Goal: Task Accomplishment & Management: Manage account settings

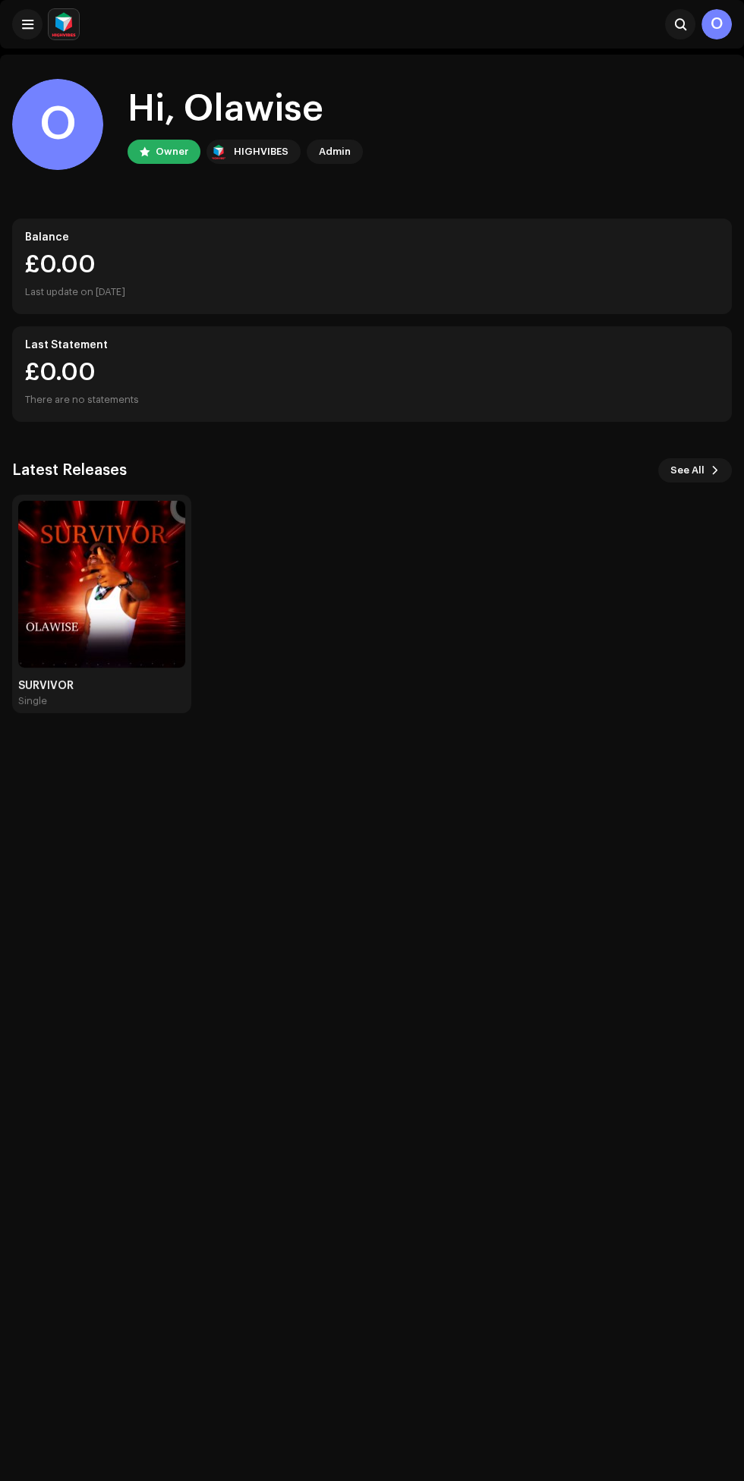
click at [112, 609] on img at bounding box center [101, 584] width 167 height 167
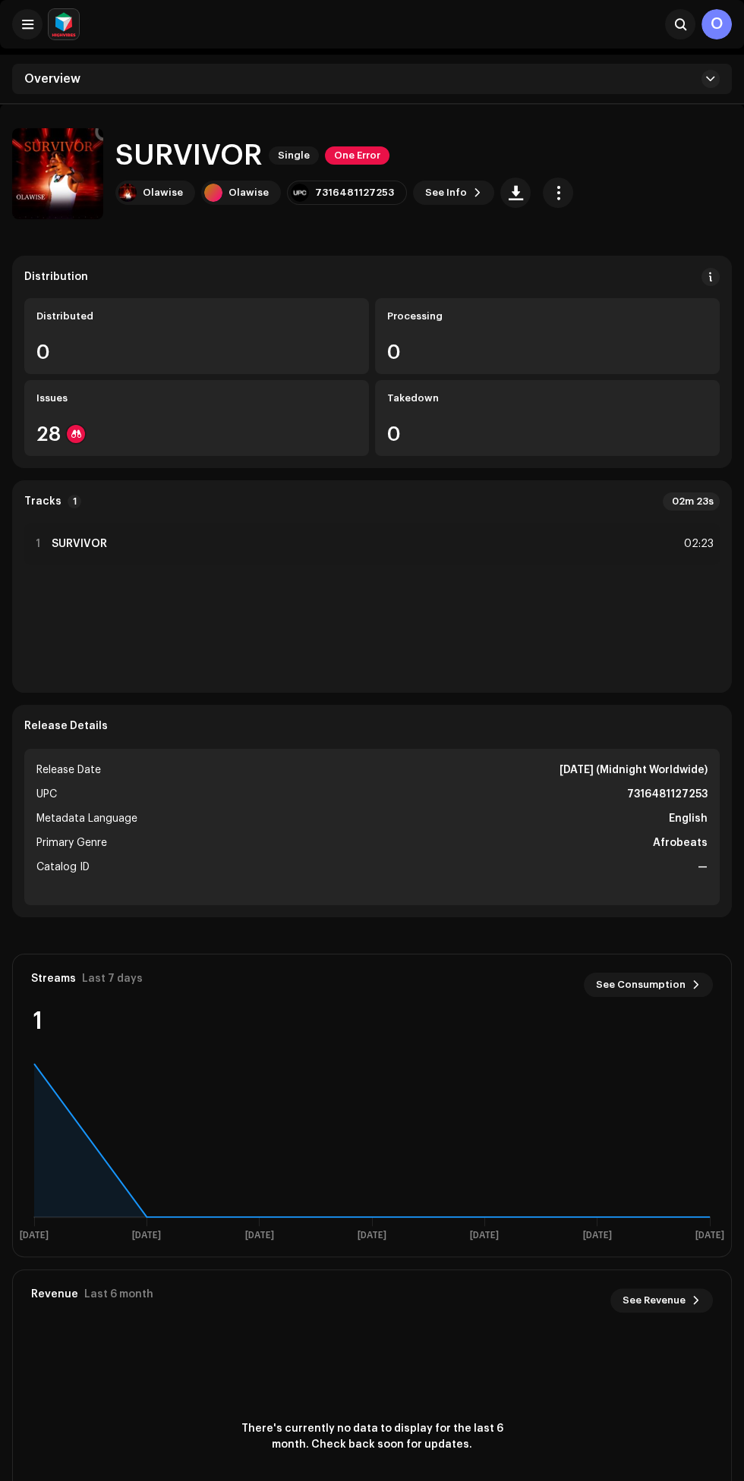
click at [551, 192] on span "button" at bounding box center [558, 193] width 14 height 12
click at [550, 156] on div "SURVIVOR Single One Error" at bounding box center [344, 156] width 458 height 32
click at [552, 22] on div "Search" at bounding box center [390, 24] width 610 height 30
click at [95, 175] on img at bounding box center [57, 173] width 91 height 91
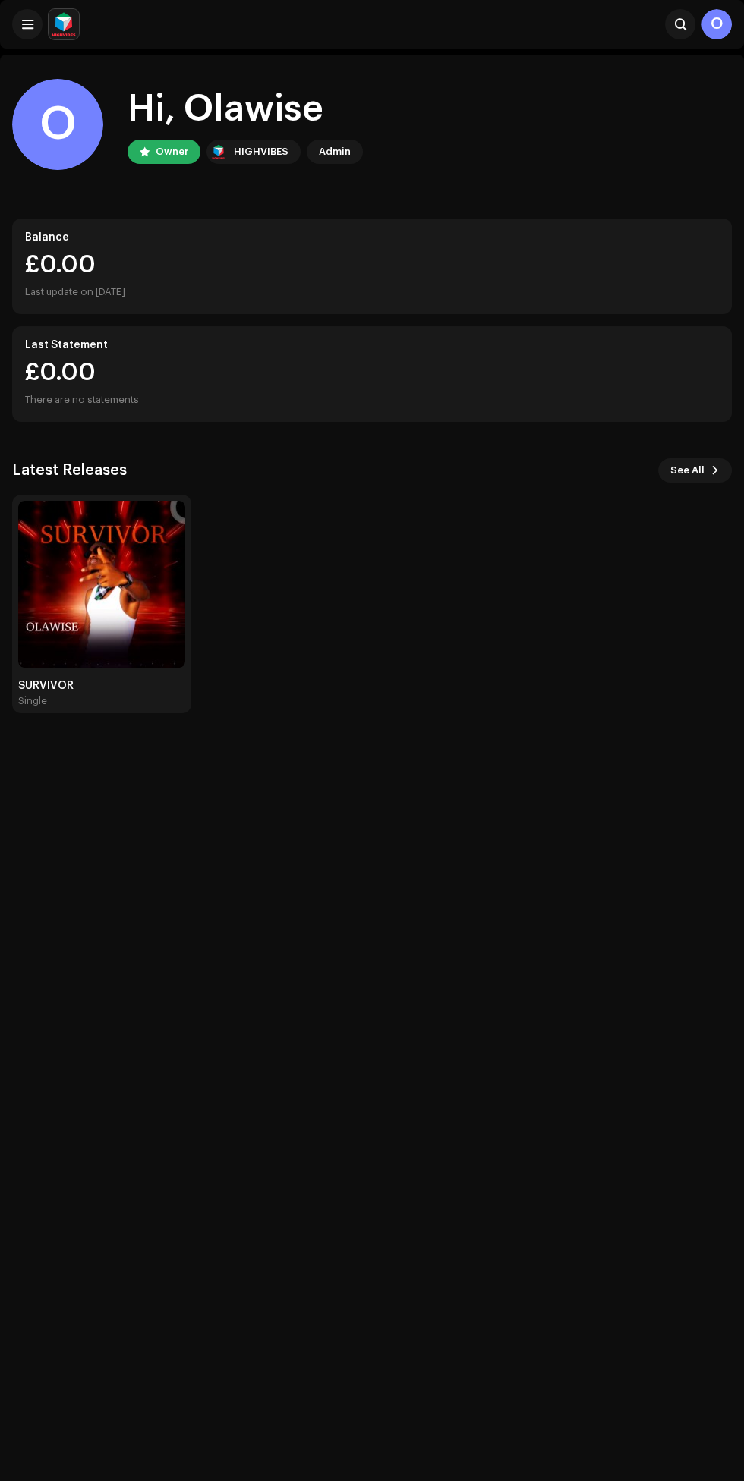
click at [714, 471] on span at bounding box center [714, 470] width 9 height 12
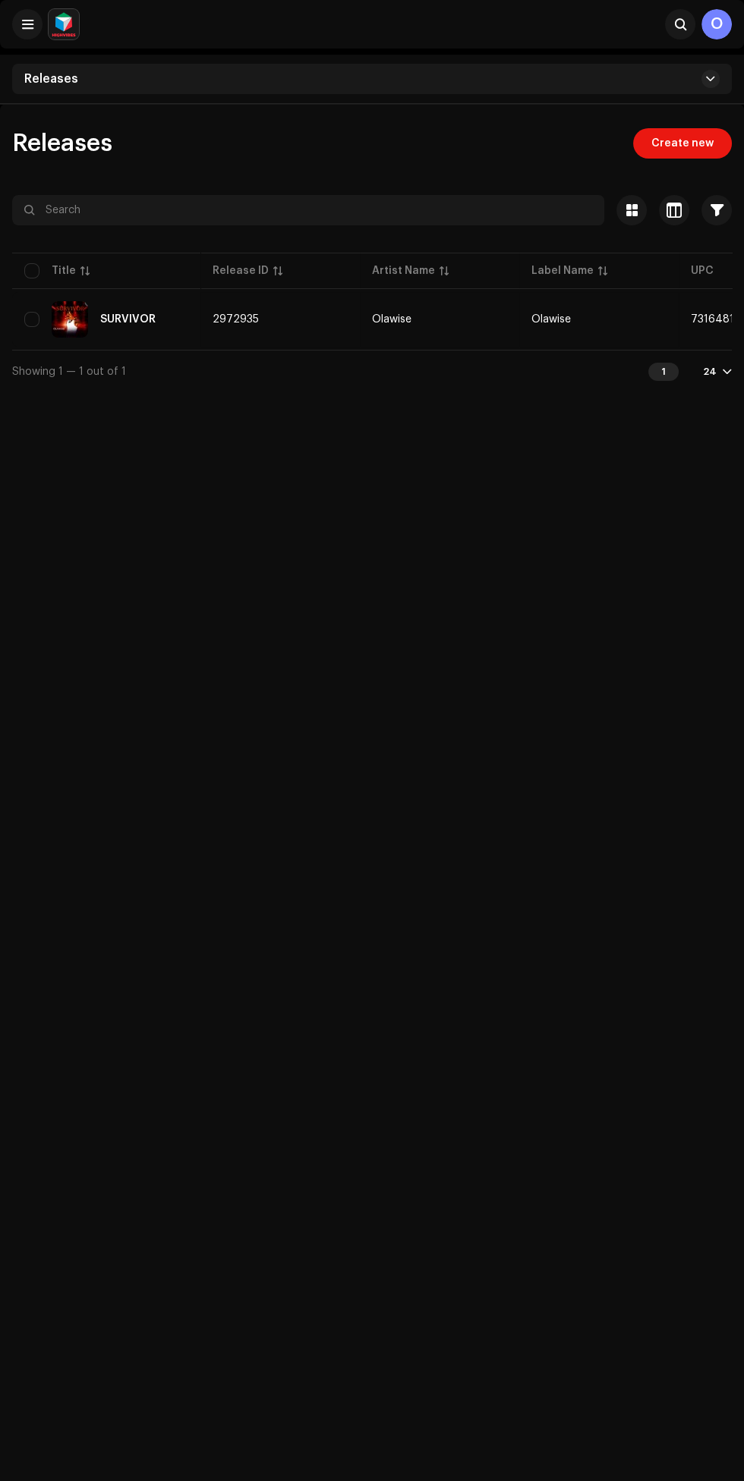
click at [59, 270] on div "Title" at bounding box center [64, 270] width 24 height 15
click at [31, 270] on input "checkbox" at bounding box center [31, 270] width 15 height 15
checkbox input "true"
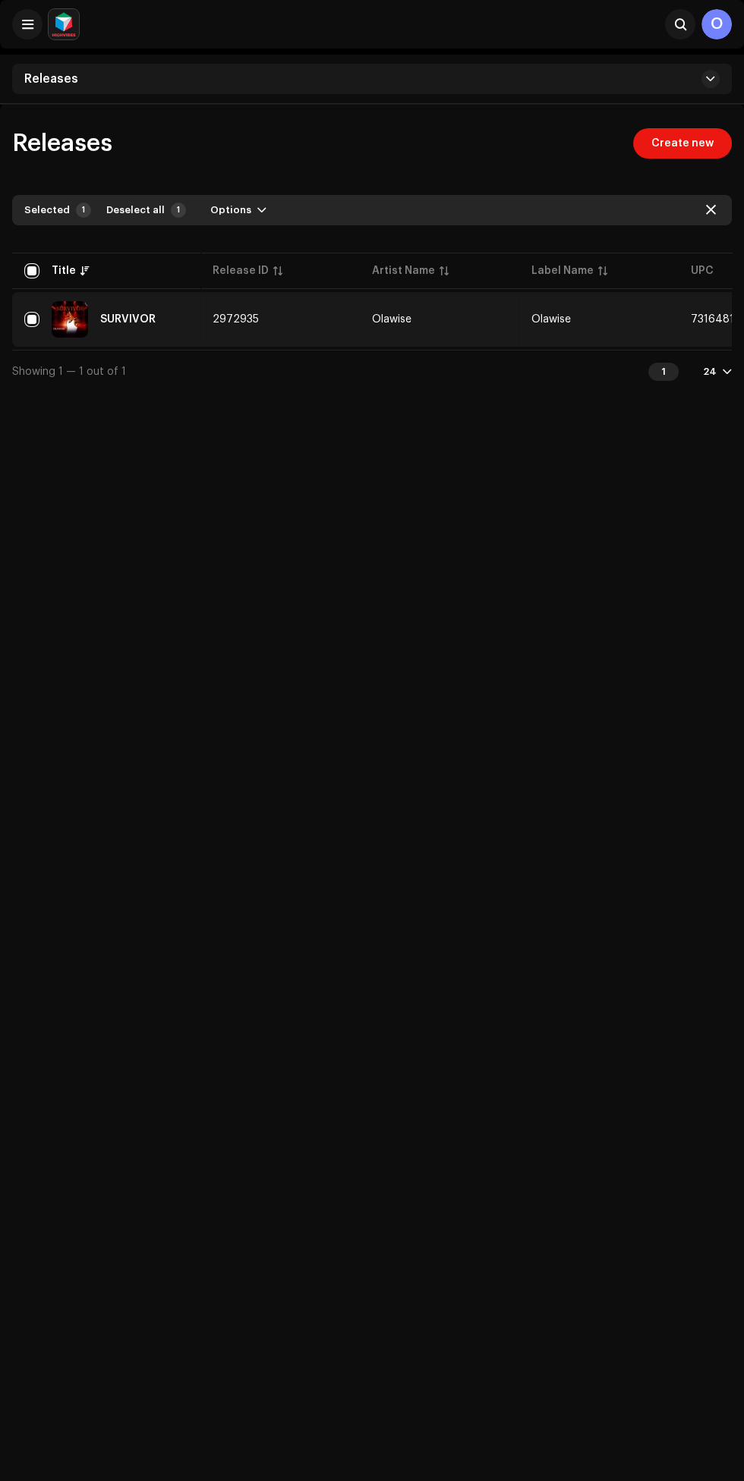
click at [242, 214] on button "Options" at bounding box center [238, 210] width 80 height 24
click at [55, 211] on div "Selected" at bounding box center [47, 210] width 46 height 12
click at [51, 205] on div "Selected" at bounding box center [47, 210] width 46 height 12
click at [257, 210] on span "button" at bounding box center [261, 210] width 9 height 12
click at [233, 244] on span "Archive" at bounding box center [224, 244] width 42 height 12
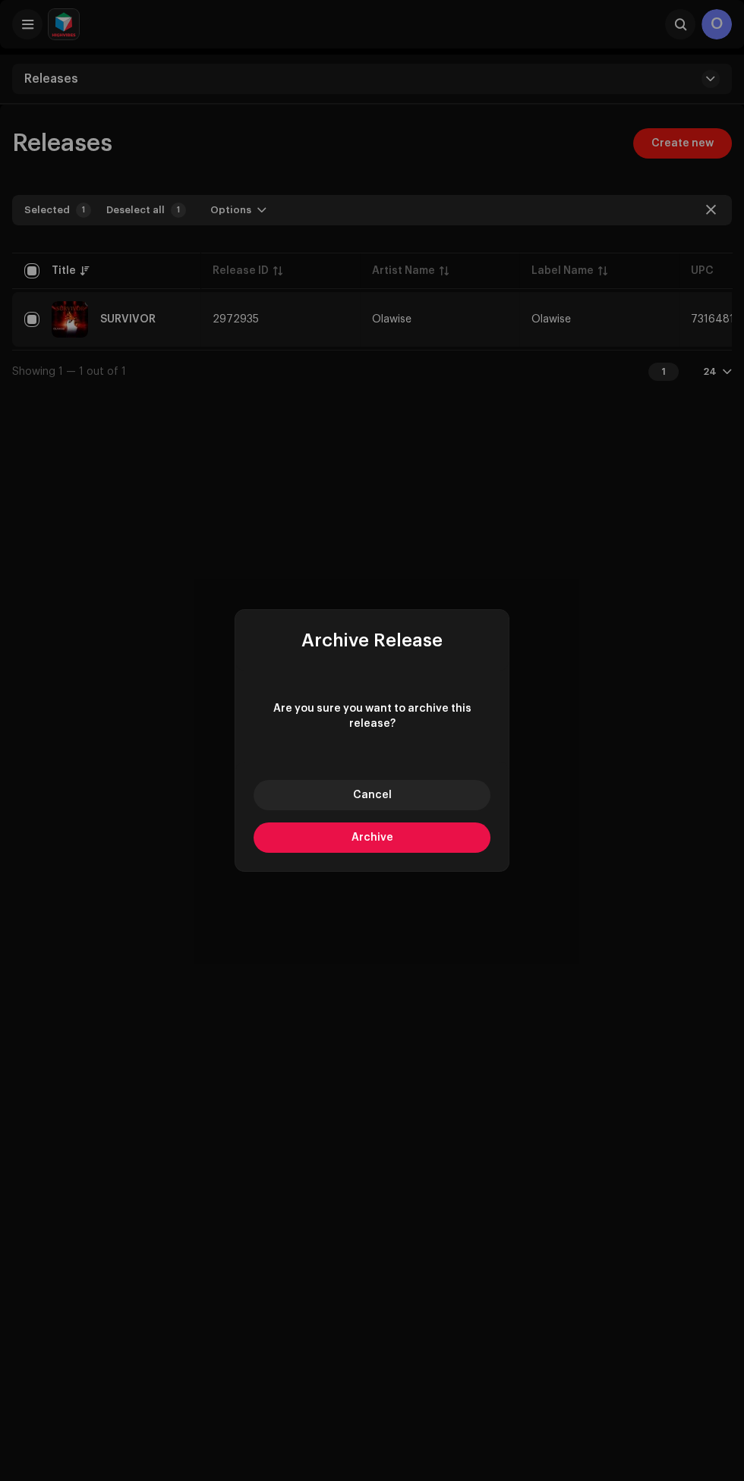
click at [438, 840] on button "Archive" at bounding box center [371, 838] width 237 height 30
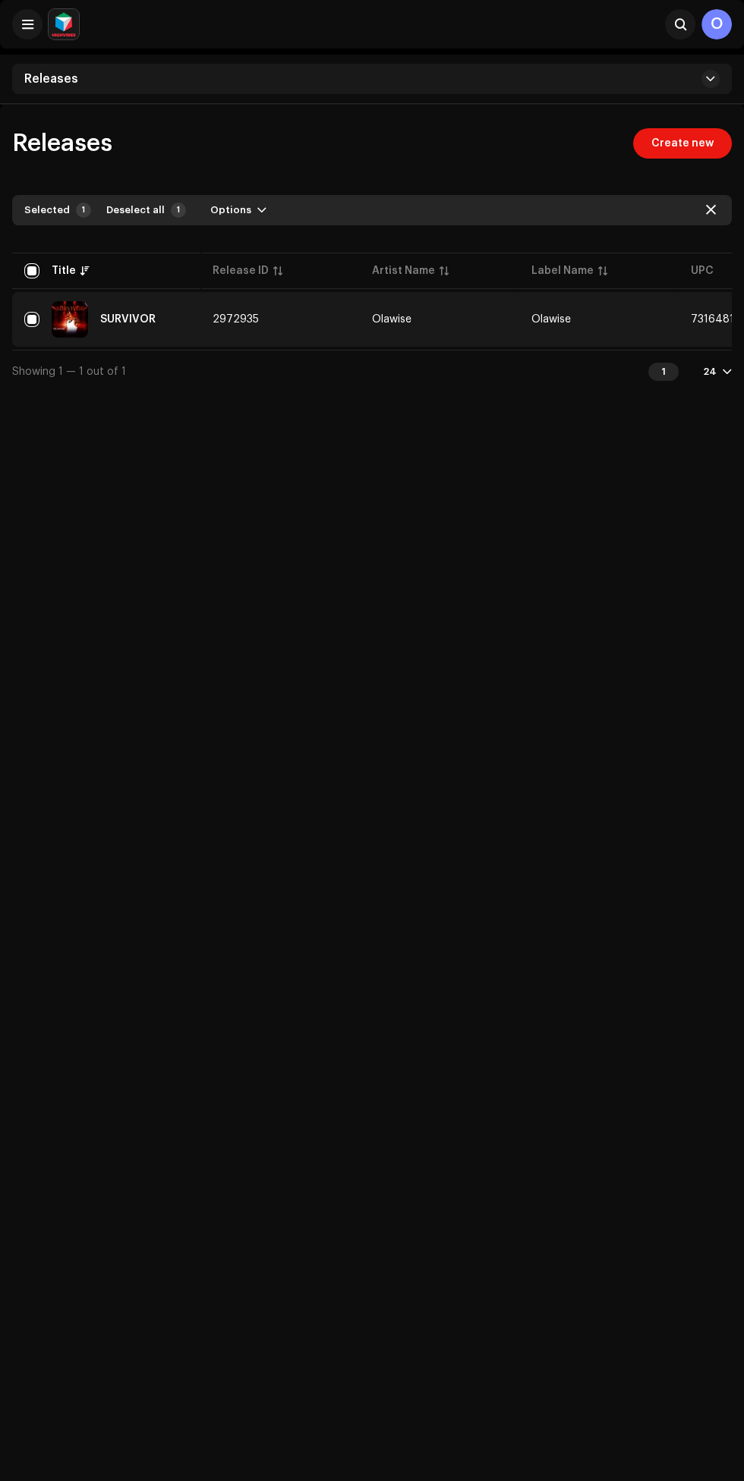
checkbox input "false"
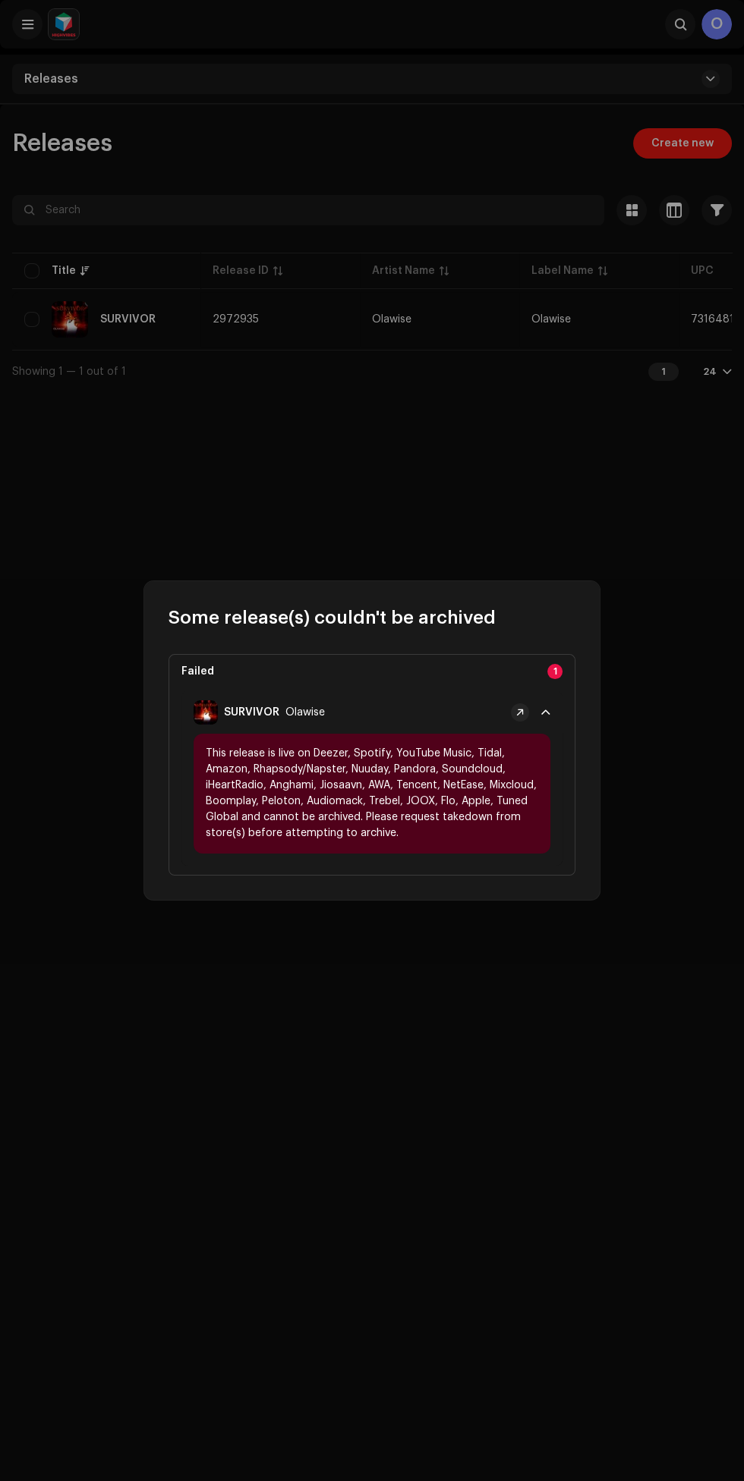
click at [546, 713] on span at bounding box center [545, 712] width 9 height 12
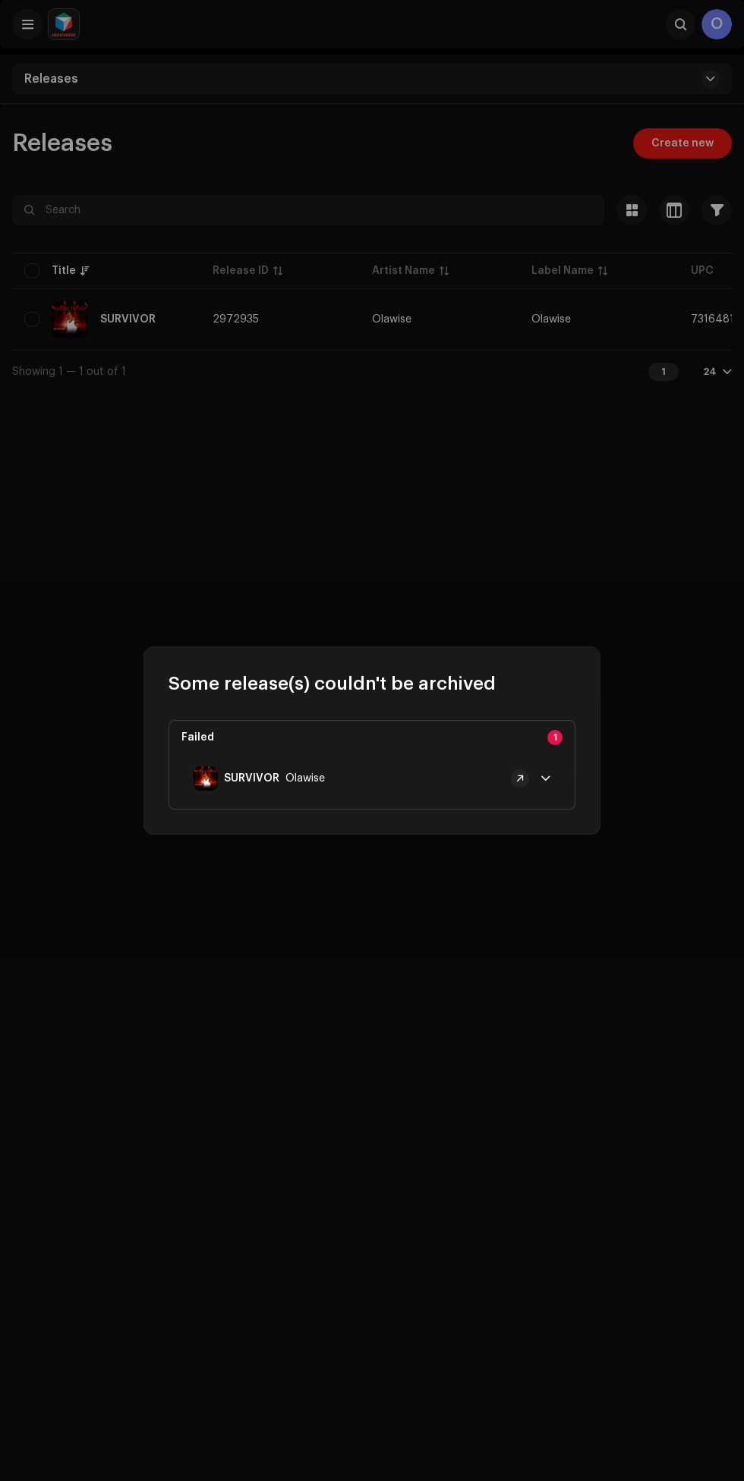
click at [555, 733] on p-badge "1" at bounding box center [554, 737] width 15 height 15
click at [555, 738] on p-badge "1" at bounding box center [554, 737] width 15 height 15
click at [546, 779] on span at bounding box center [545, 778] width 9 height 12
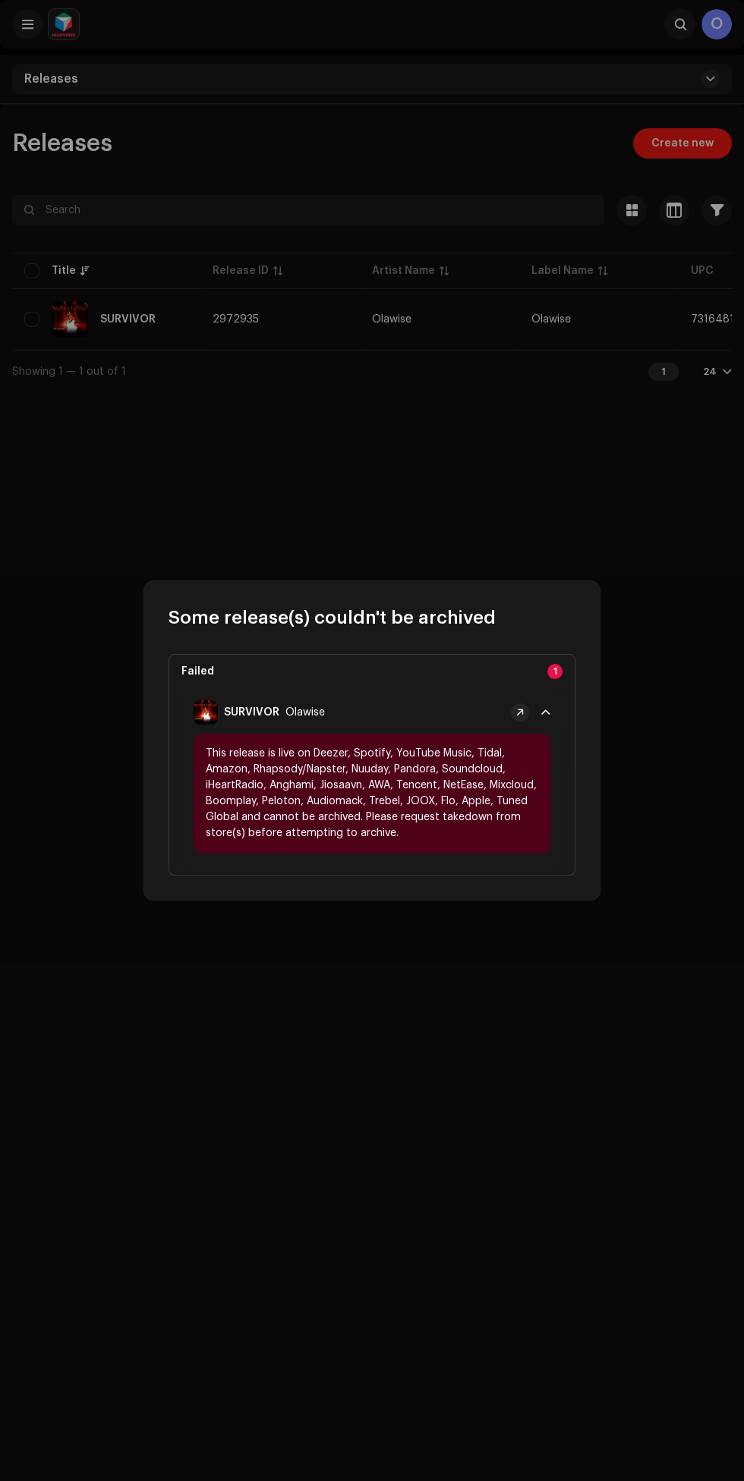
click at [502, 708] on div "SURVIVOR [PERSON_NAME]" at bounding box center [348, 712] width 311 height 24
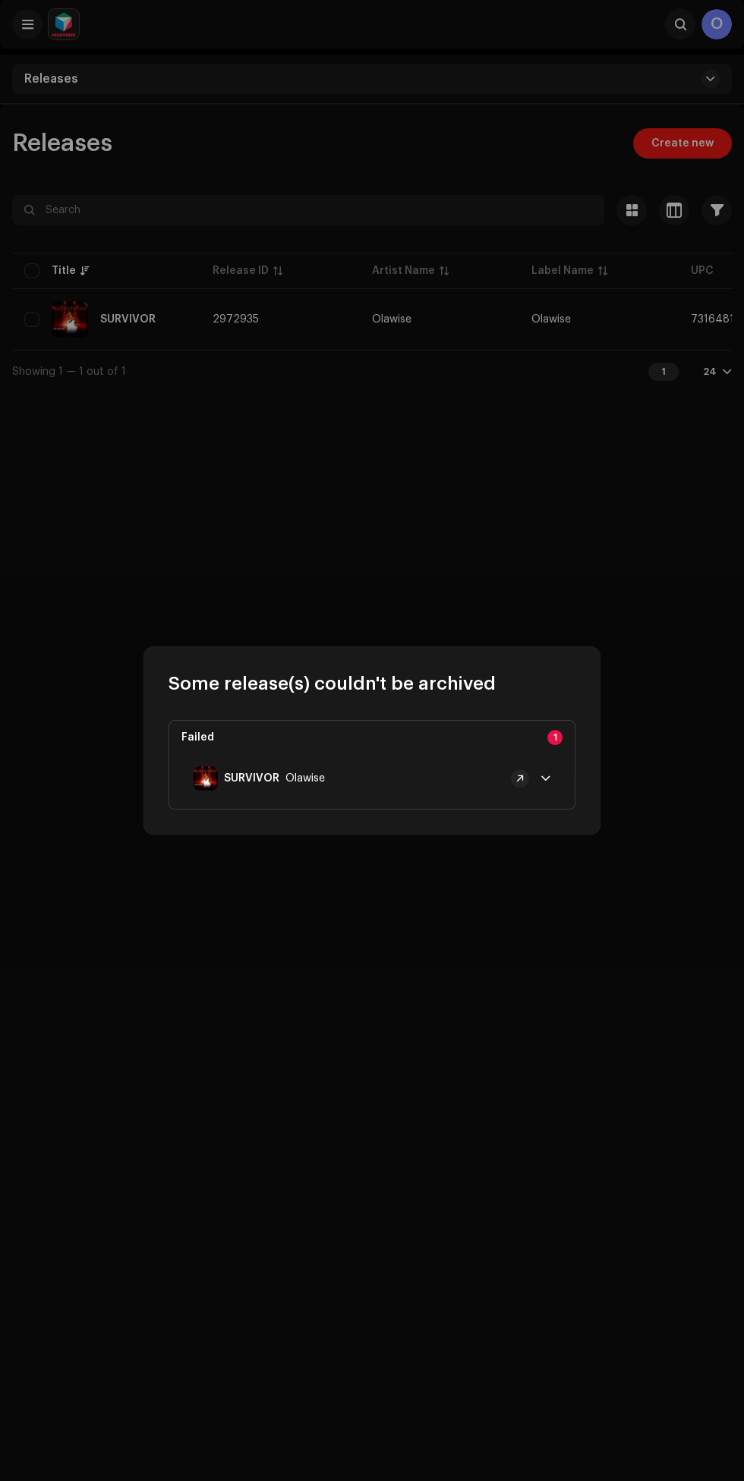
click at [546, 779] on span at bounding box center [545, 778] width 9 height 12
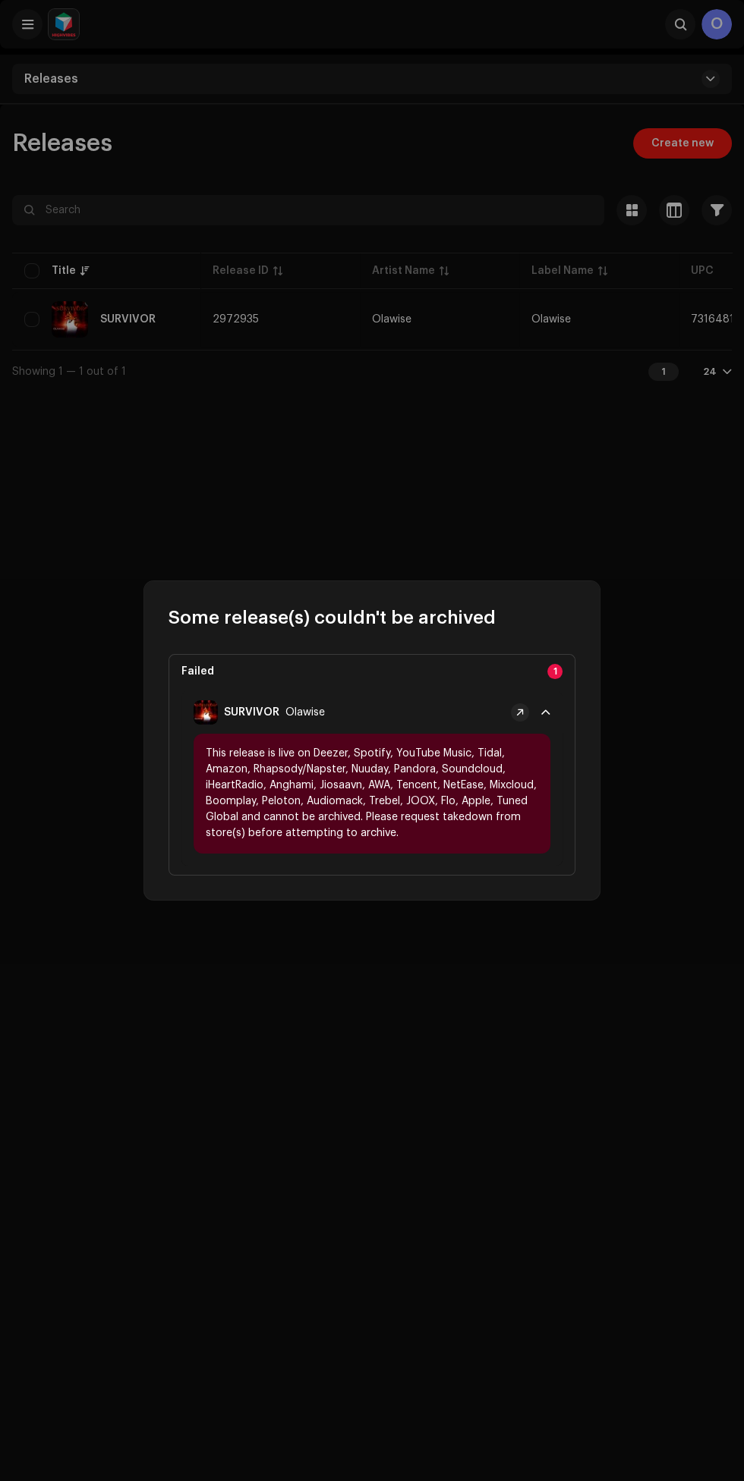
click at [562, 672] on p-badge "1" at bounding box center [554, 671] width 15 height 15
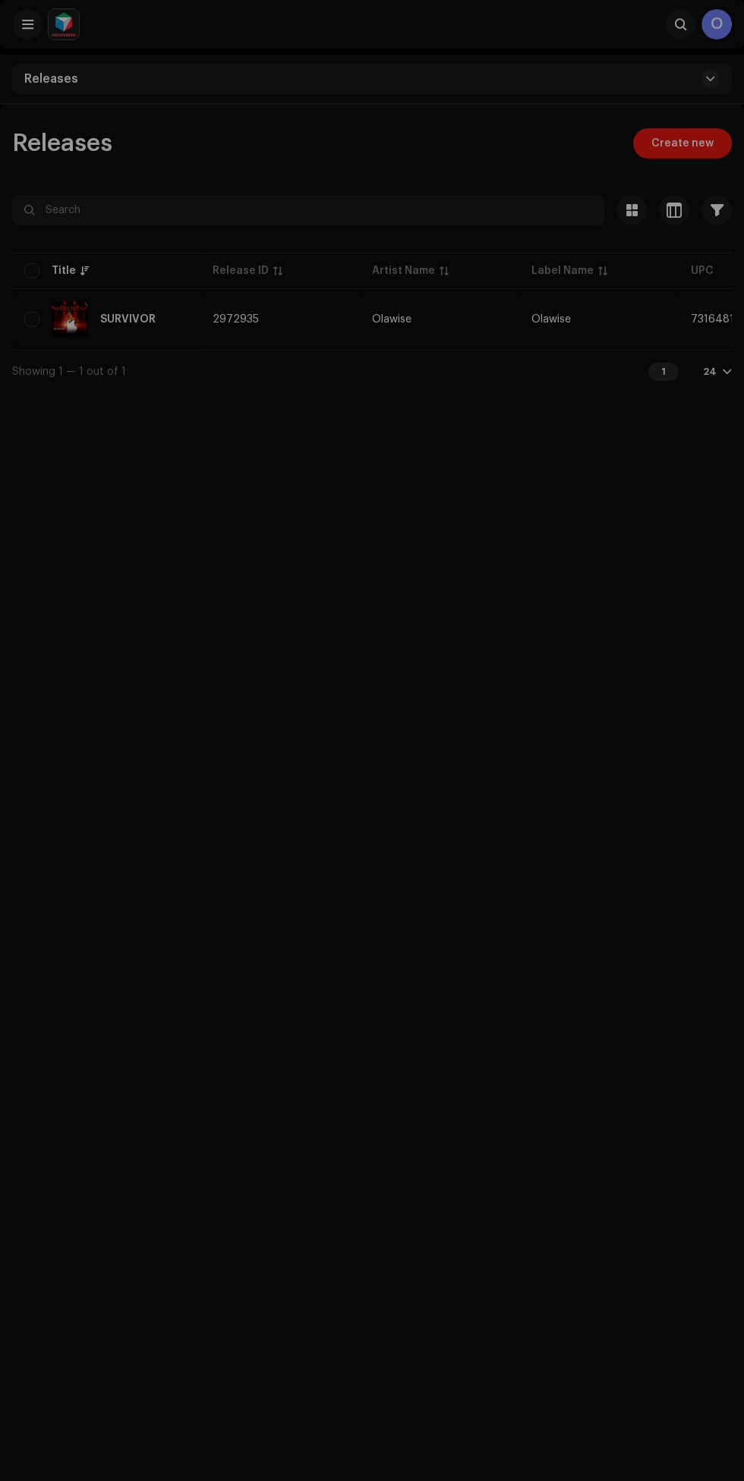
click at [401, 1034] on div "Some release(s) couldn't be archived Failed 1 SURVIVOR Olawise This release is …" at bounding box center [372, 740] width 744 height 1481
